Goal: Information Seeking & Learning: Learn about a topic

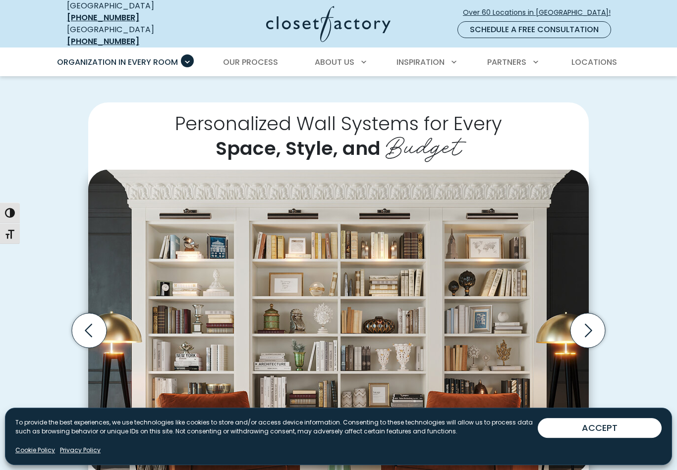
scroll to position [180, 0]
click at [598, 56] on span "Locations" at bounding box center [594, 61] width 46 height 11
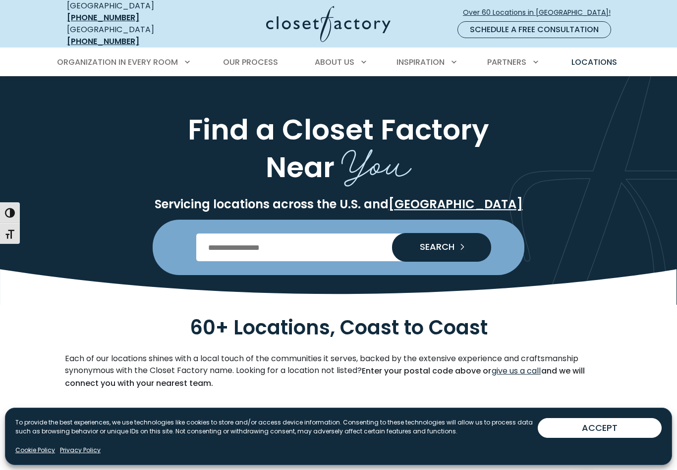
click at [290, 238] on input "Enter Postal Code" at bounding box center [338, 248] width 285 height 28
type input "*****"
click at [440, 244] on span "SEARCH" at bounding box center [433, 247] width 43 height 9
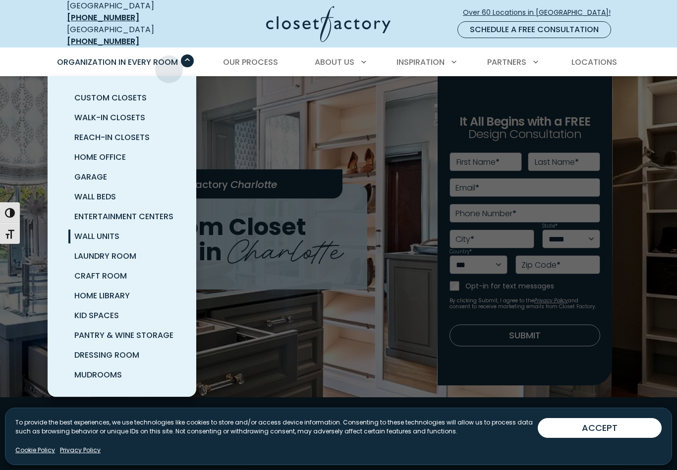
click at [102, 231] on span "Wall Units" at bounding box center [96, 236] width 45 height 11
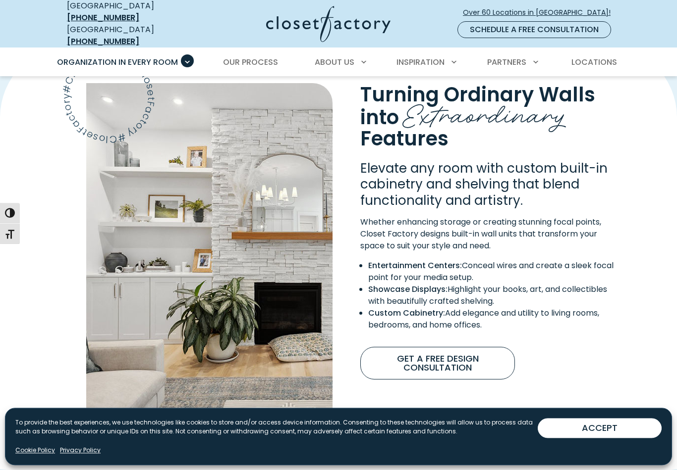
scroll to position [803, 0]
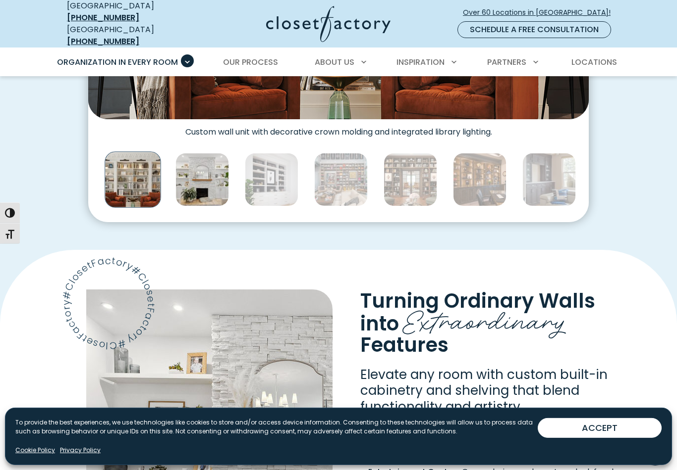
click at [209, 167] on img "Thumbnail Gallery" at bounding box center [201, 179] width 53 height 53
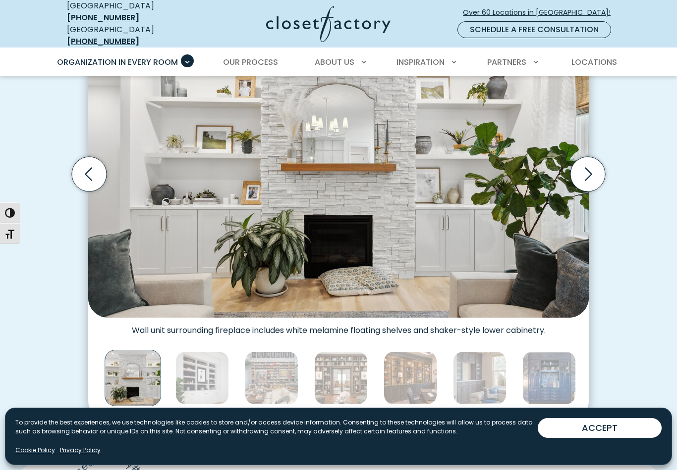
scroll to position [337, 0]
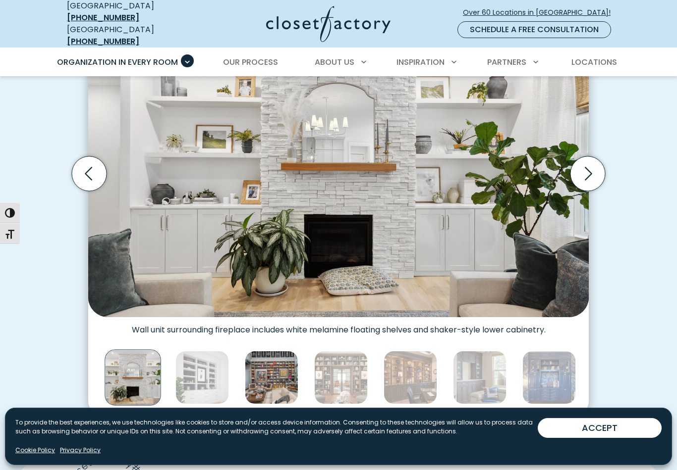
click at [275, 377] on img "Thumbnail Gallery" at bounding box center [271, 377] width 53 height 53
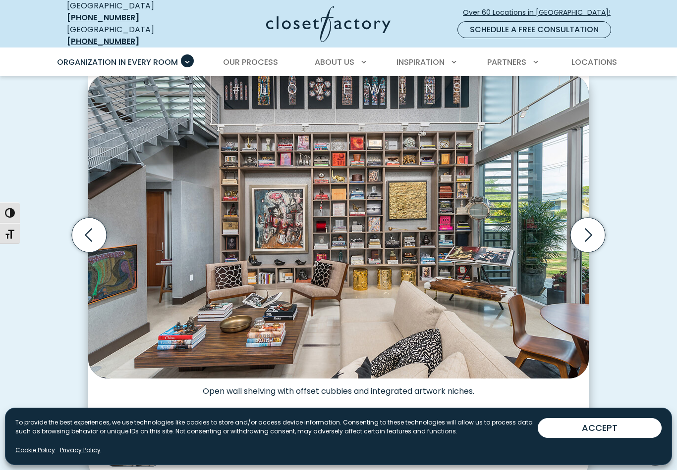
scroll to position [276, 0]
click at [586, 222] on icon "Next slide" at bounding box center [587, 234] width 35 height 35
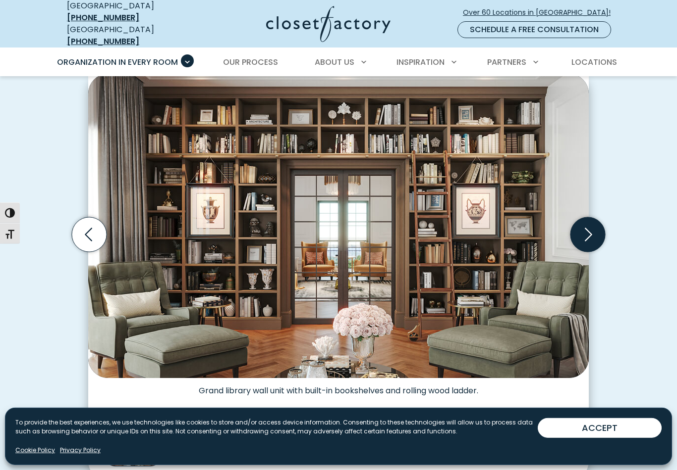
click at [589, 229] on icon "Next slide" at bounding box center [587, 234] width 35 height 35
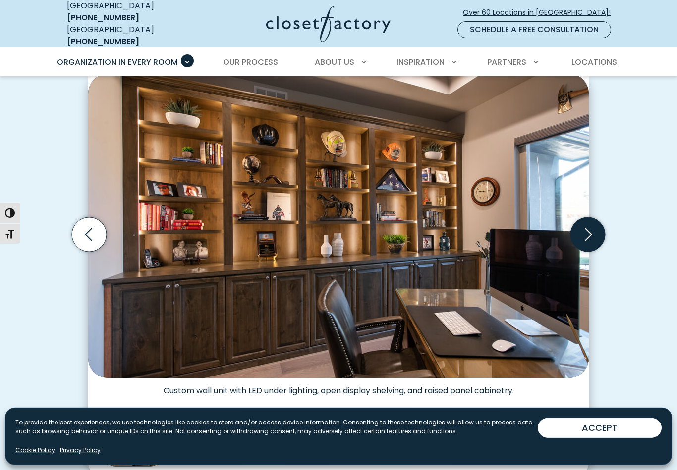
click at [585, 228] on icon "Next slide" at bounding box center [587, 234] width 35 height 35
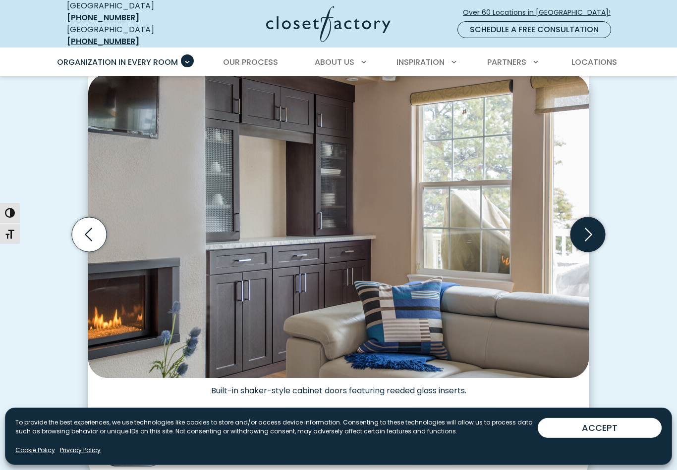
click at [595, 219] on icon "Next slide" at bounding box center [587, 234] width 35 height 35
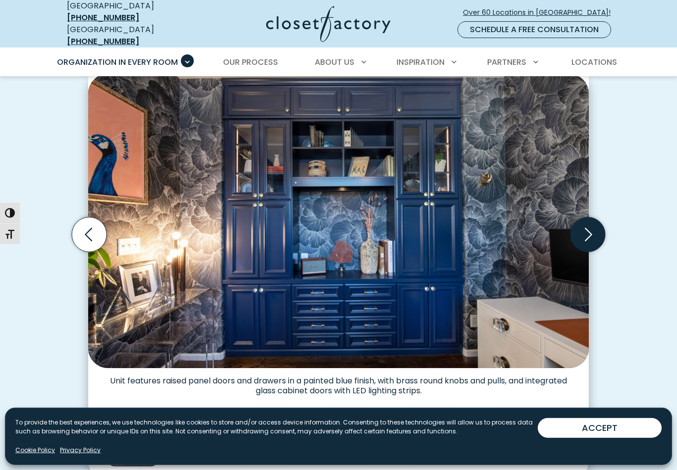
click at [590, 228] on icon "Next slide" at bounding box center [587, 234] width 7 height 13
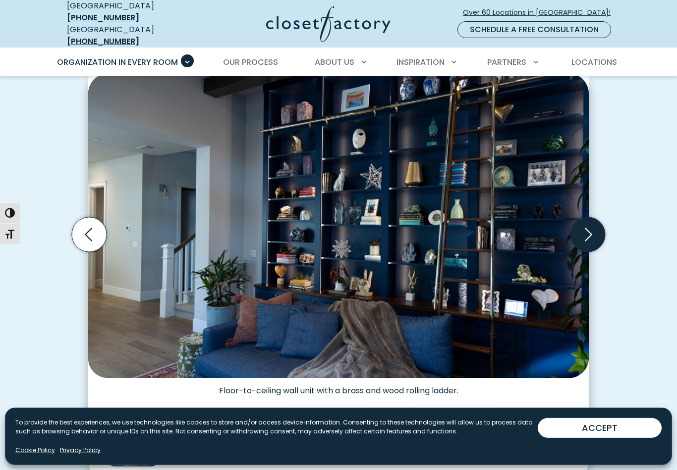
click at [587, 225] on icon "Next slide" at bounding box center [587, 234] width 35 height 35
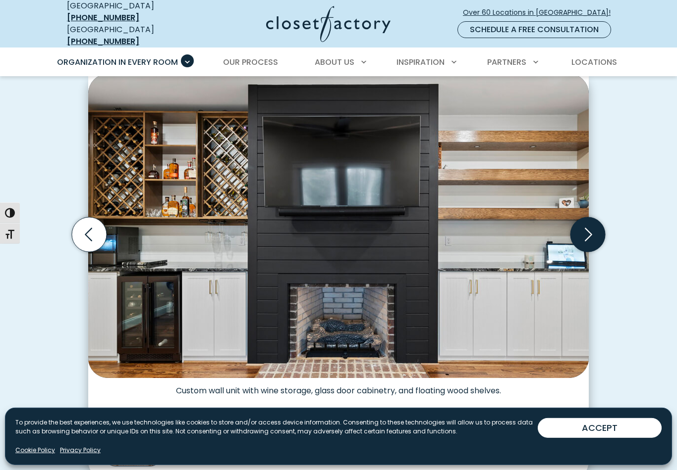
click at [588, 226] on icon "Next slide" at bounding box center [587, 234] width 35 height 35
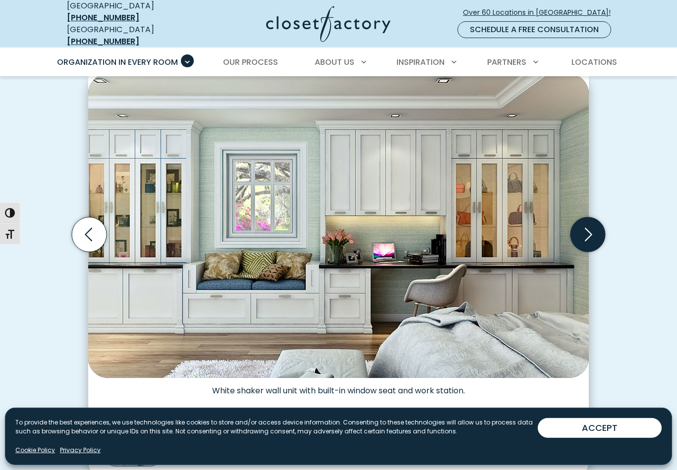
click at [590, 228] on icon "Next slide" at bounding box center [587, 234] width 7 height 13
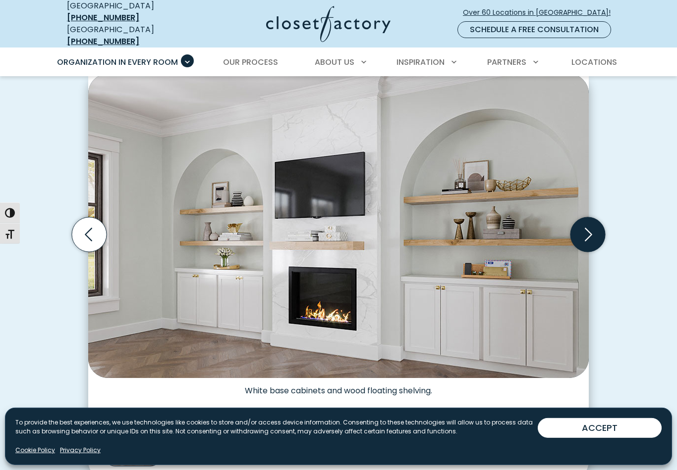
click at [591, 221] on icon "Next slide" at bounding box center [587, 234] width 35 height 35
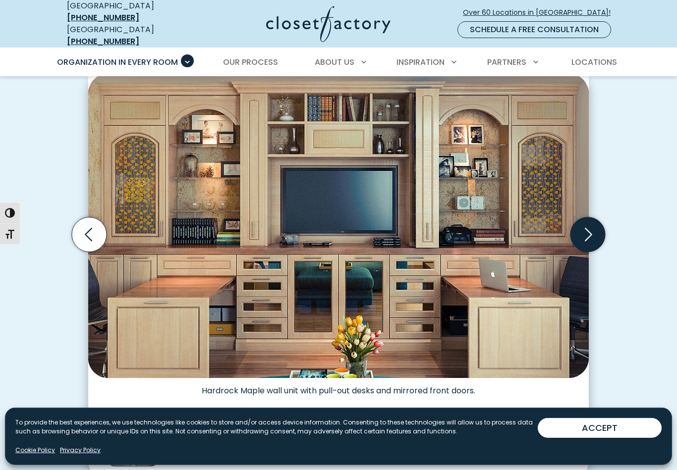
click at [592, 222] on icon "Next slide" at bounding box center [587, 234] width 35 height 35
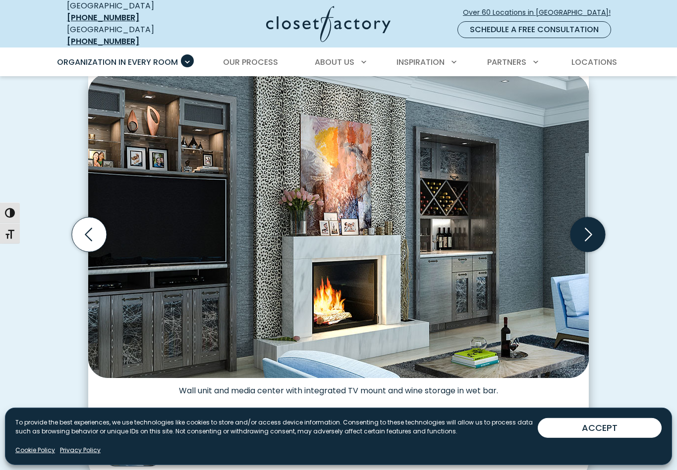
click at [587, 225] on icon "Next slide" at bounding box center [587, 234] width 35 height 35
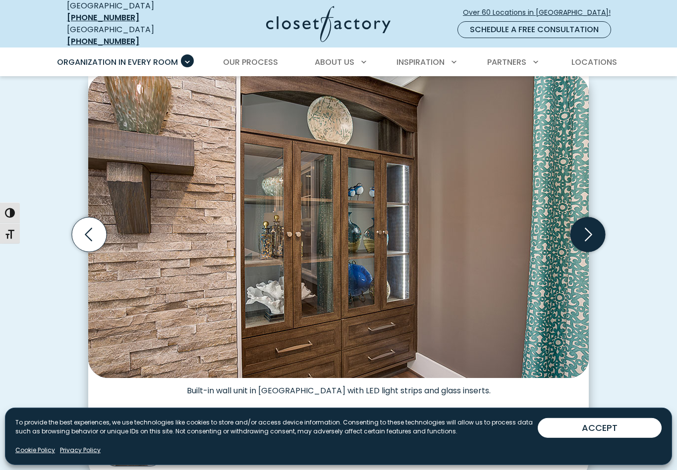
click at [589, 228] on icon "Next slide" at bounding box center [587, 234] width 7 height 13
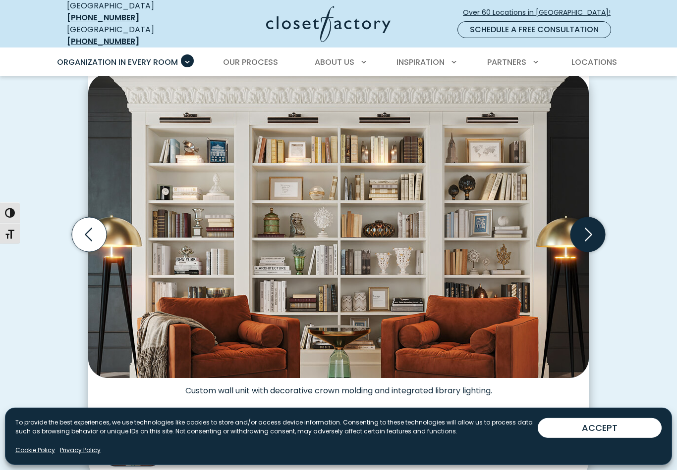
click at [585, 227] on icon "Next slide" at bounding box center [587, 234] width 35 height 35
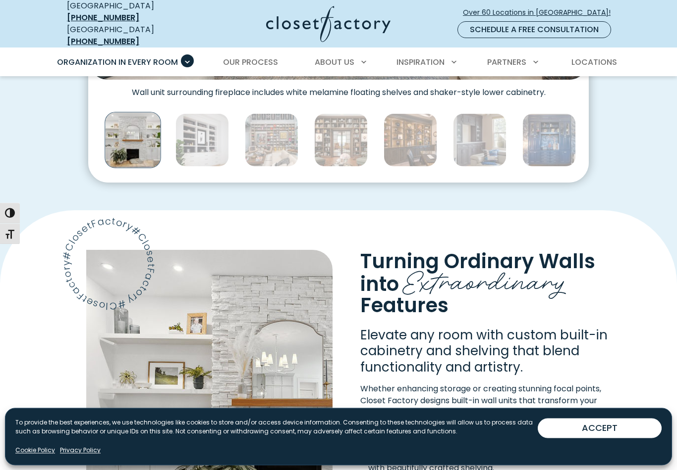
scroll to position [575, 0]
